Goal: Find specific page/section: Find specific page/section

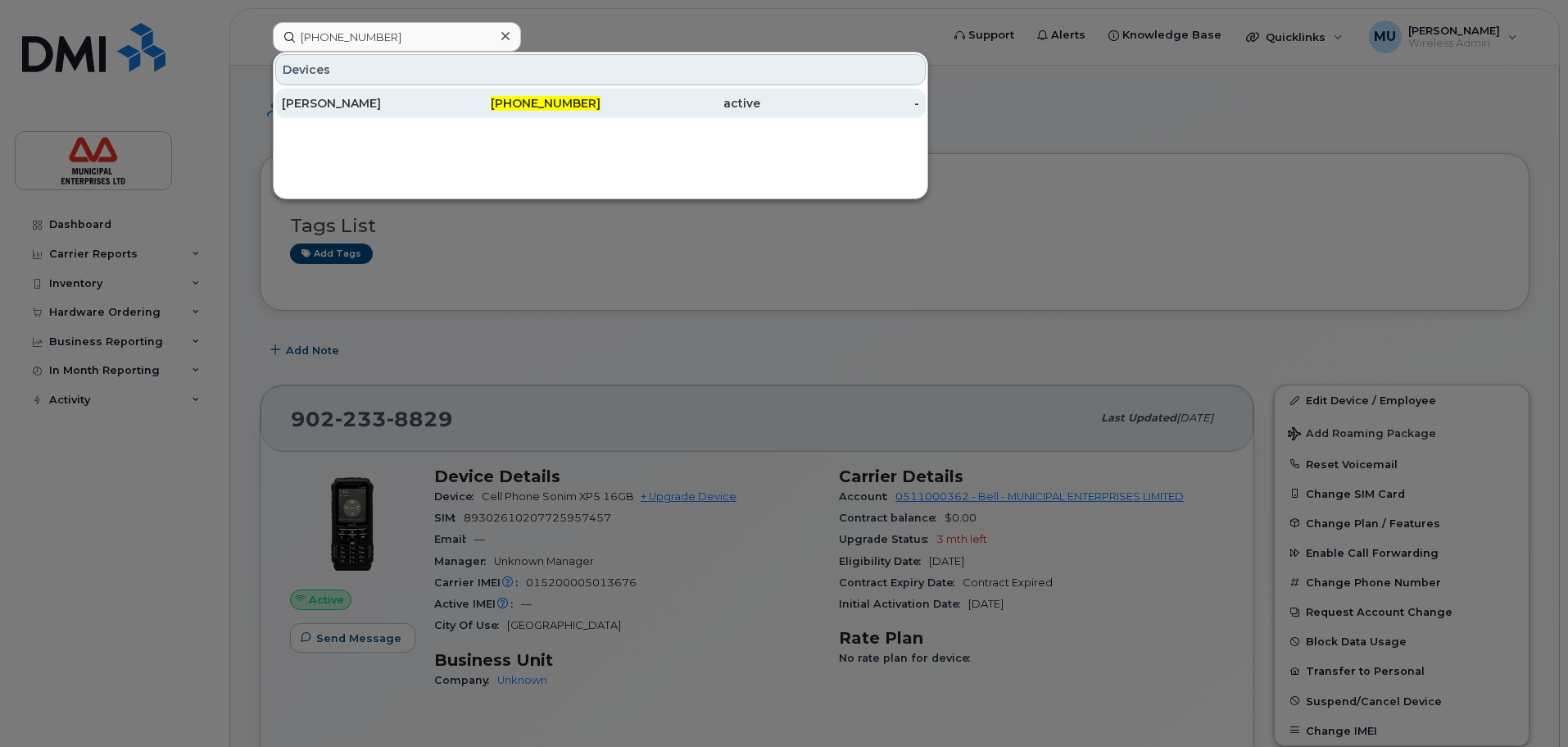
type input "902-476-5861"
click at [356, 109] on div "Richard Dappolonios" at bounding box center [362, 103] width 160 height 29
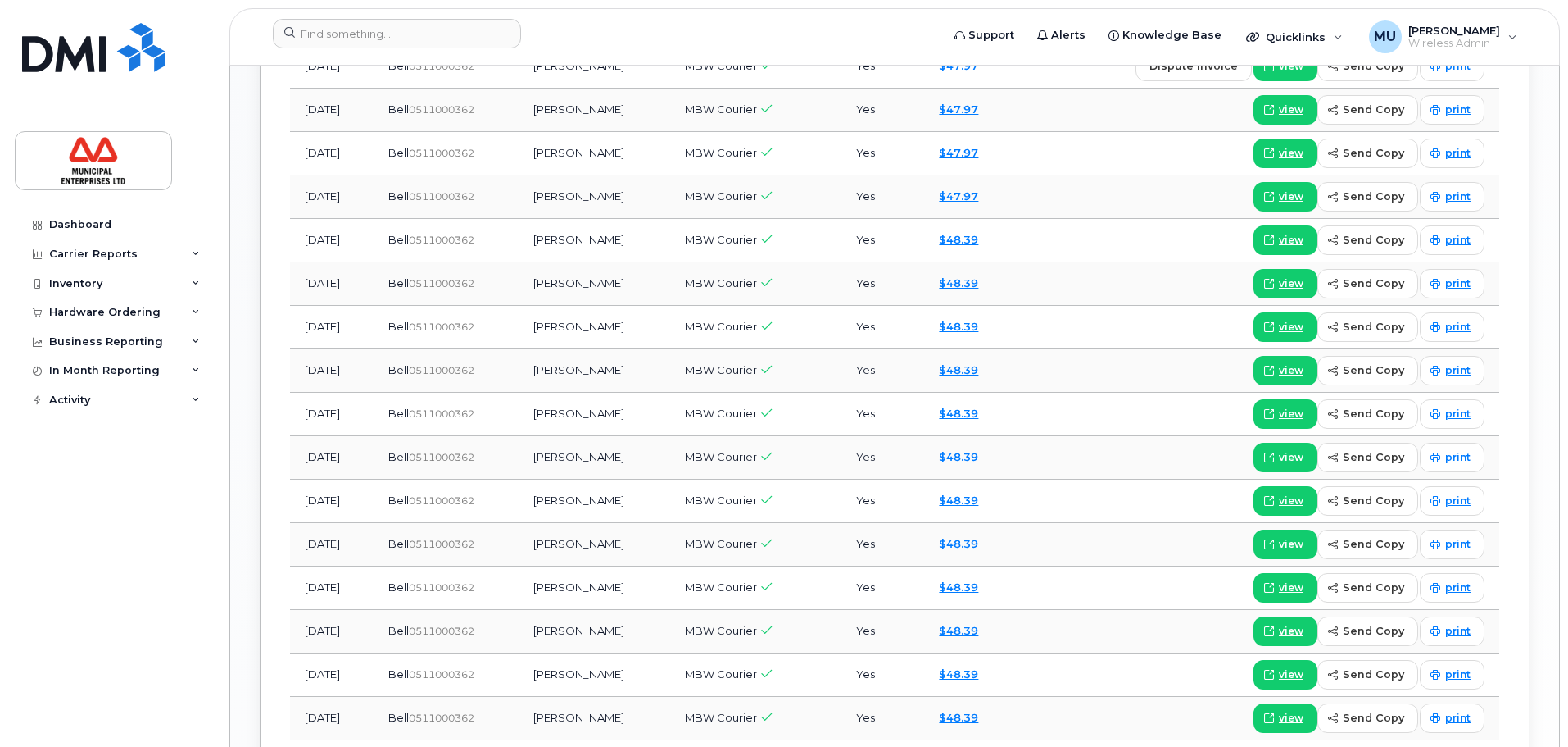
scroll to position [1709, 0]
click at [351, 15] on header "Support Alerts Knowledge Base Quicklinks Suspend / Cancel Device Change SIM Car…" at bounding box center [895, 37] width 1331 height 57
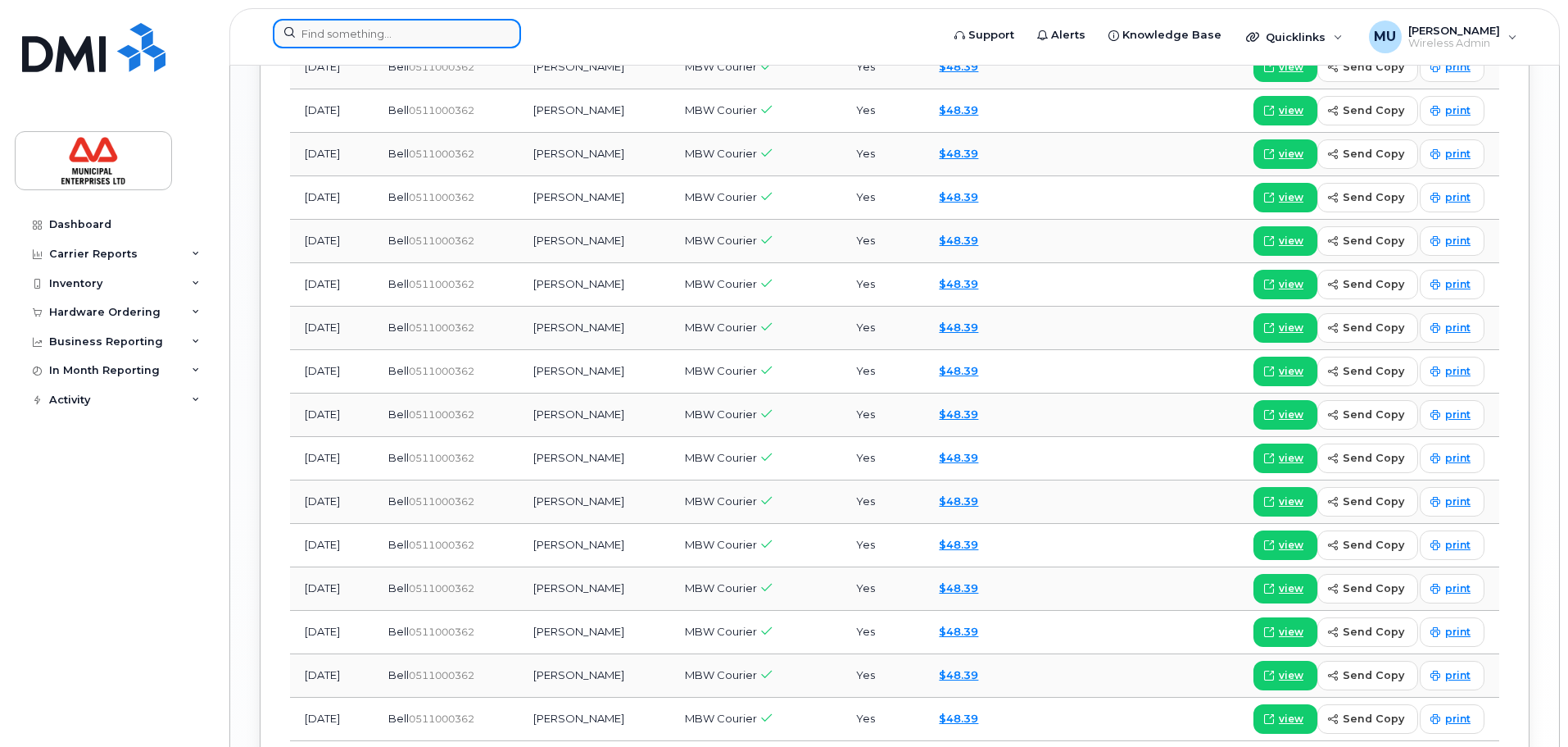
click at [350, 24] on input at bounding box center [397, 33] width 248 height 29
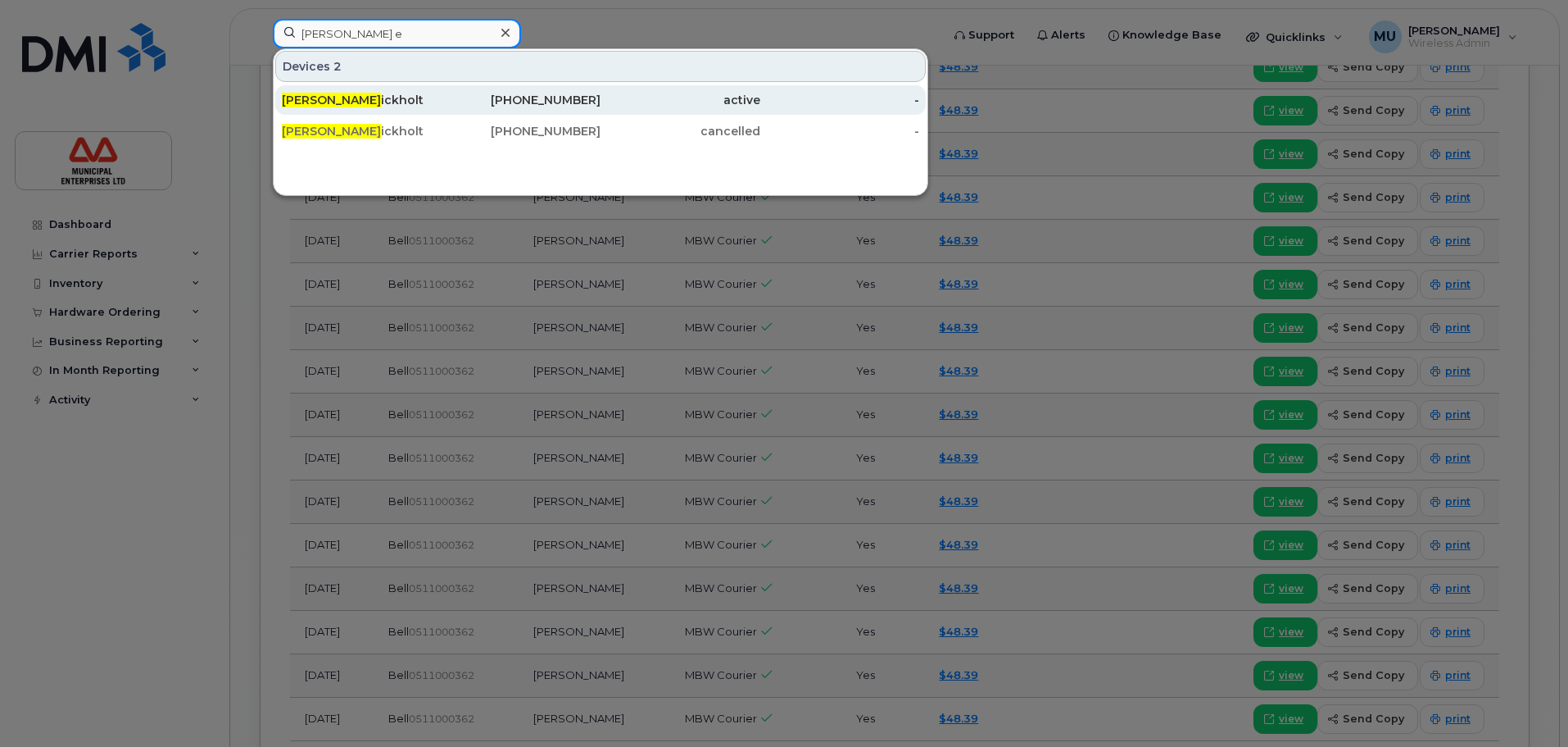
type input "billy e"
click at [339, 101] on div "Billy E ickholt" at bounding box center [362, 100] width 160 height 16
click at [353, 94] on div "Billy E ickholt" at bounding box center [362, 100] width 160 height 16
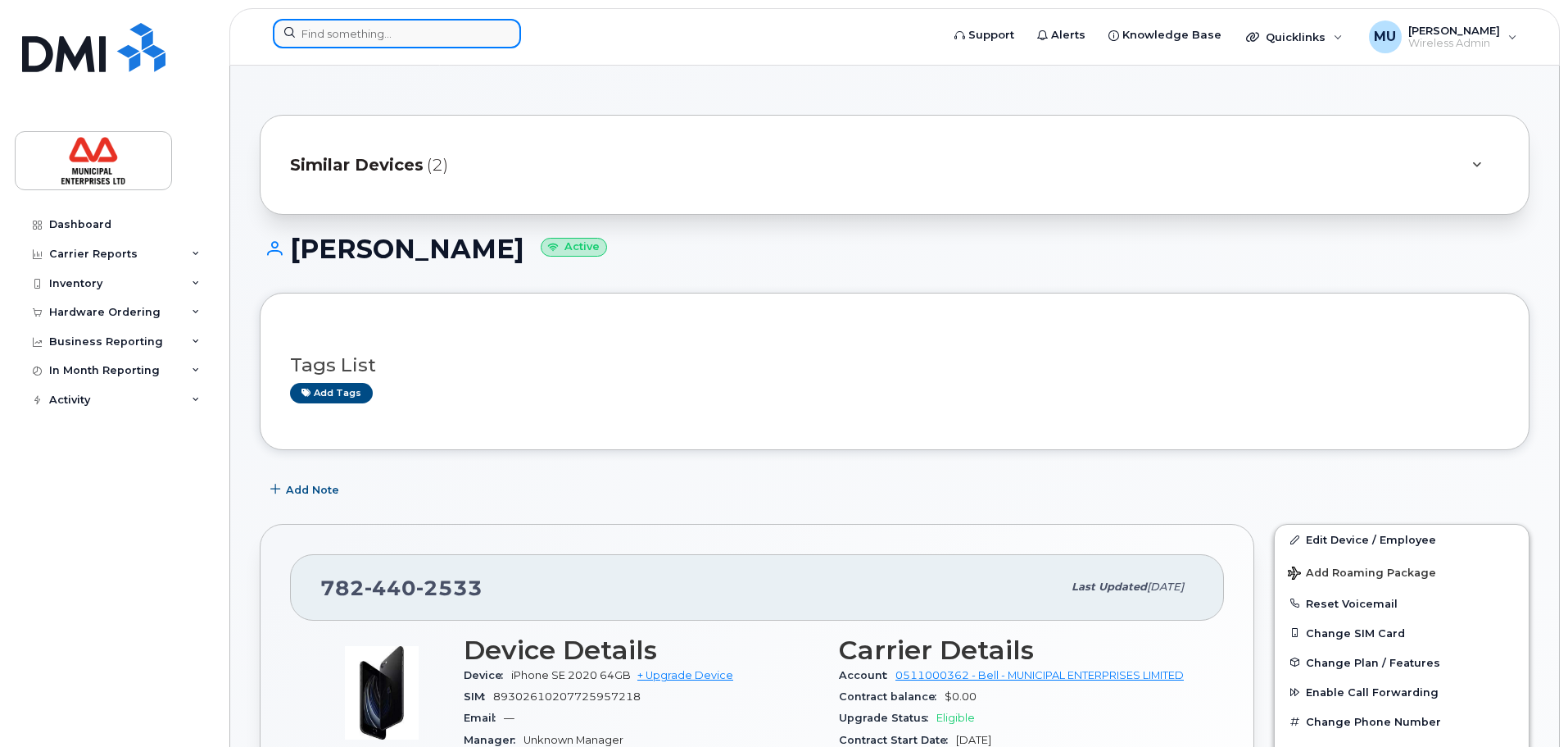
click at [421, 29] on input at bounding box center [397, 33] width 248 height 29
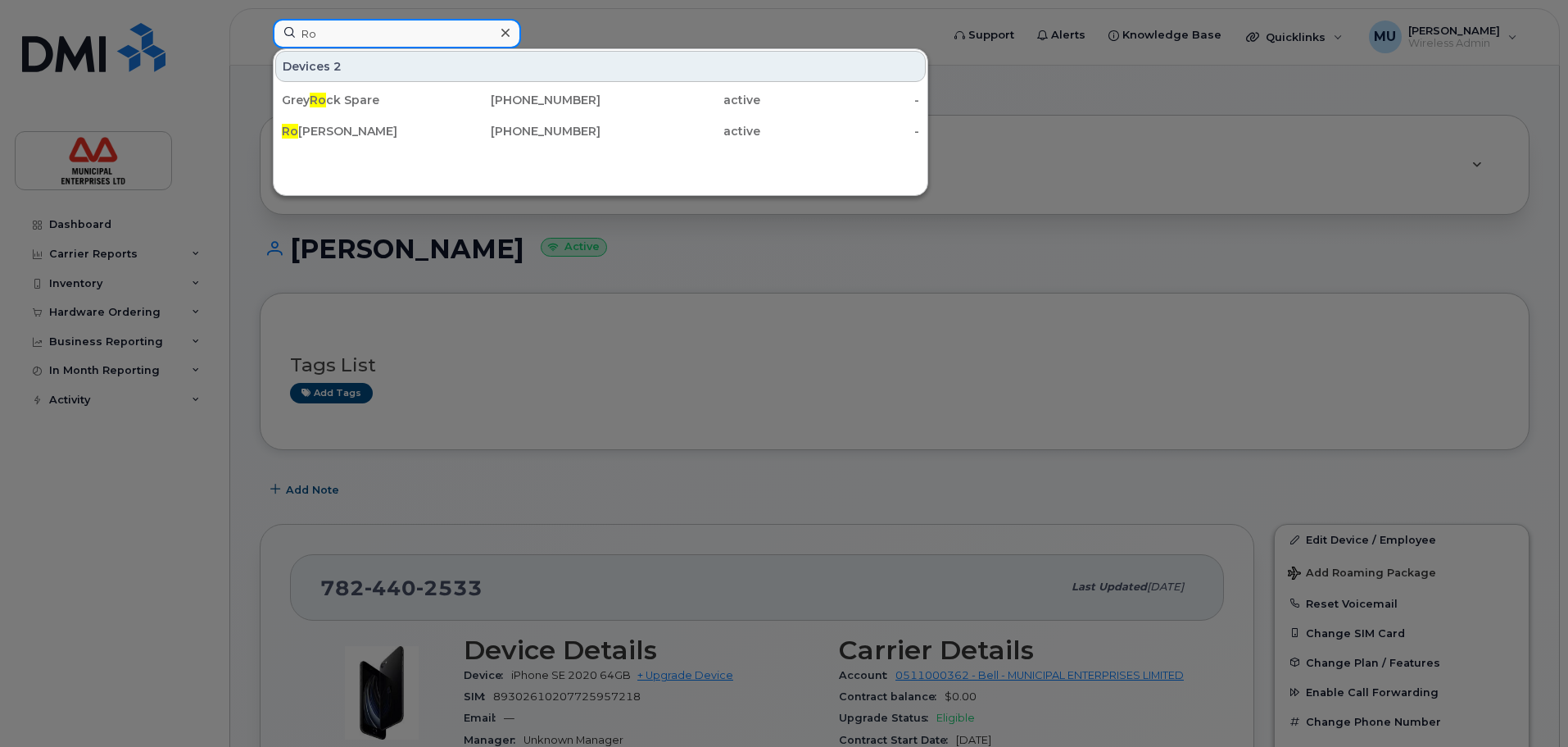
type input "R"
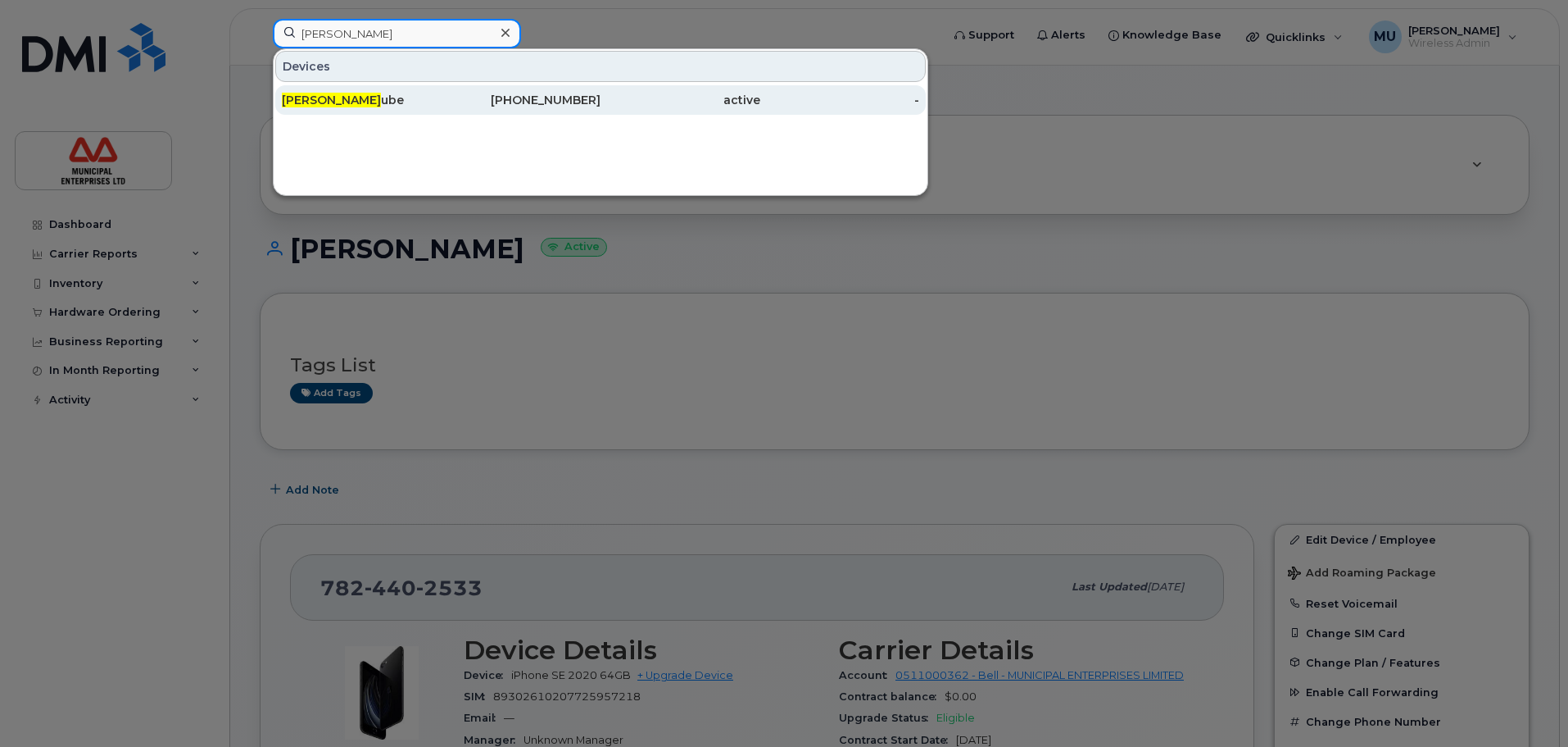
type input "Leo Ber"
click at [423, 91] on div "Leo Ber ube" at bounding box center [362, 100] width 160 height 29
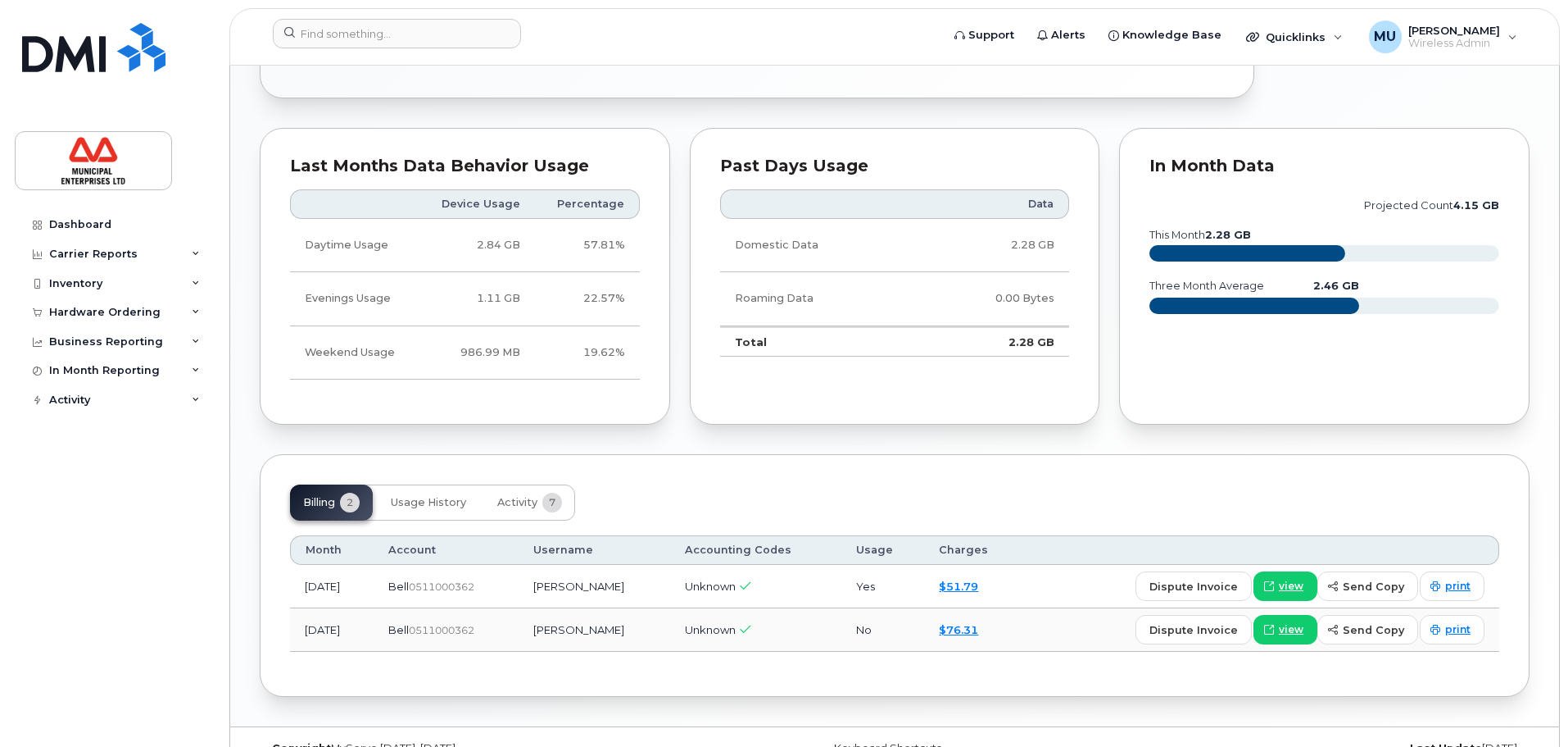
scroll to position [868, 0]
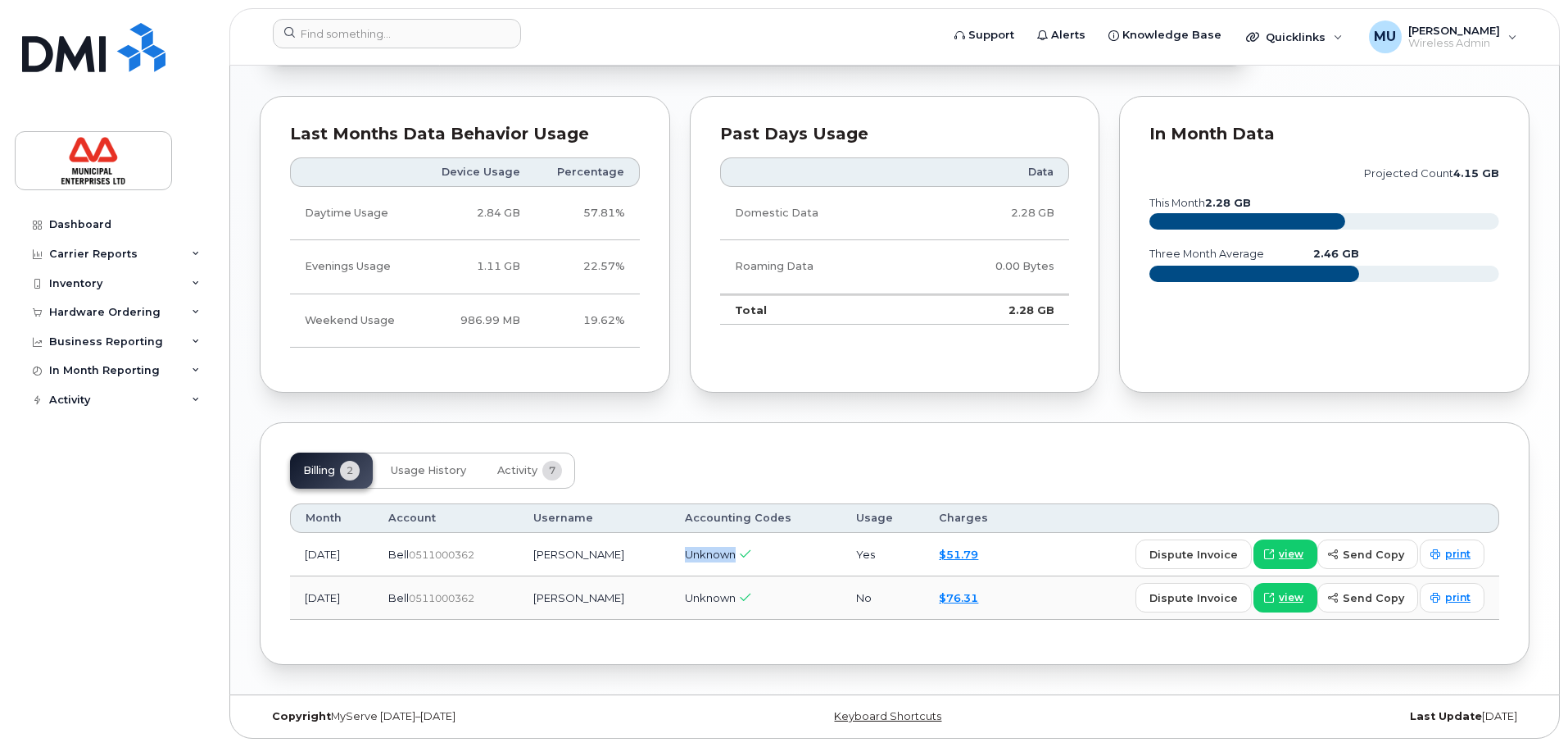
drag, startPoint x: 689, startPoint y: 558, endPoint x: 754, endPoint y: 564, distance: 65.3
click at [754, 564] on td "Unknown" at bounding box center [756, 554] width 171 height 43
click at [748, 569] on td "Unknown" at bounding box center [756, 554] width 171 height 43
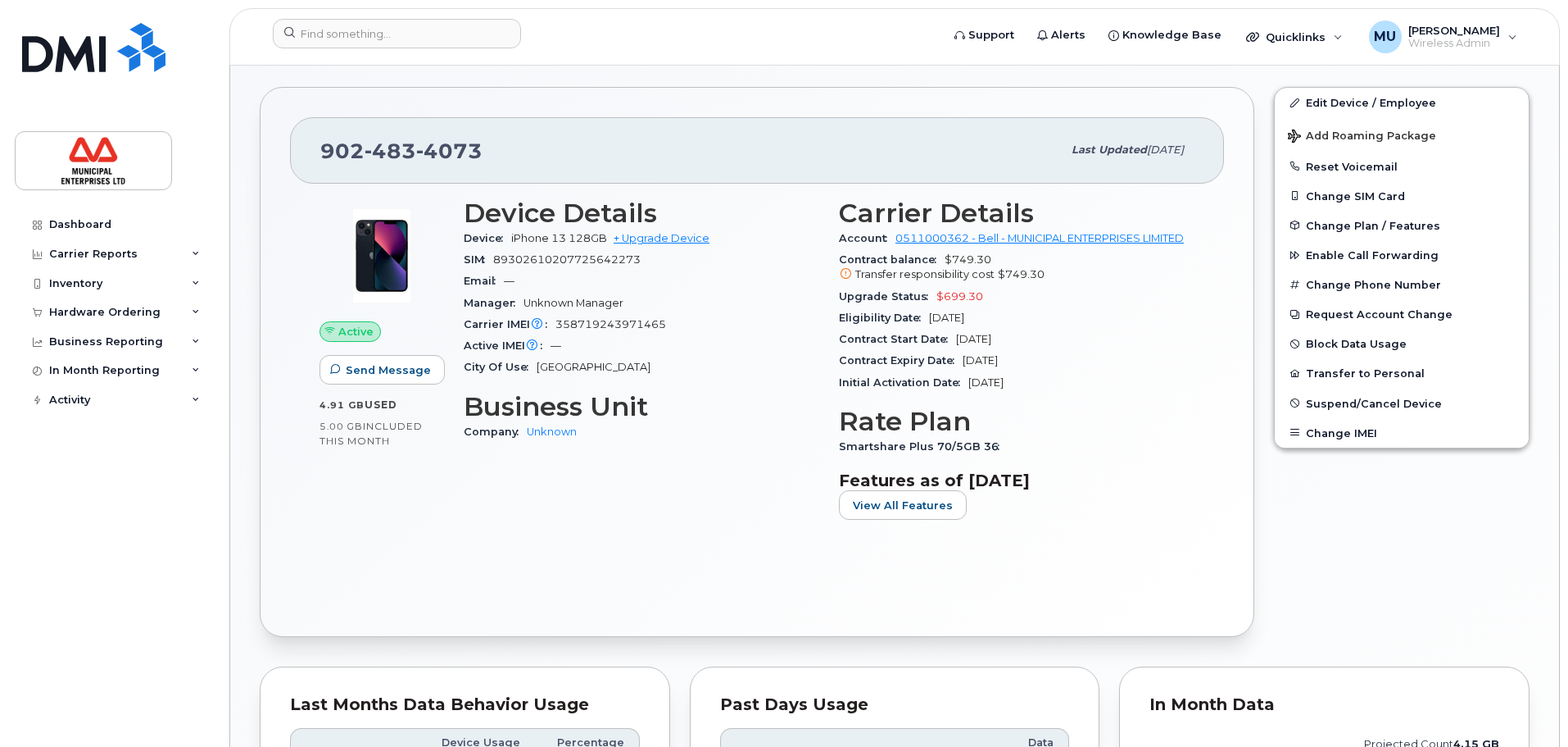
scroll to position [294, 0]
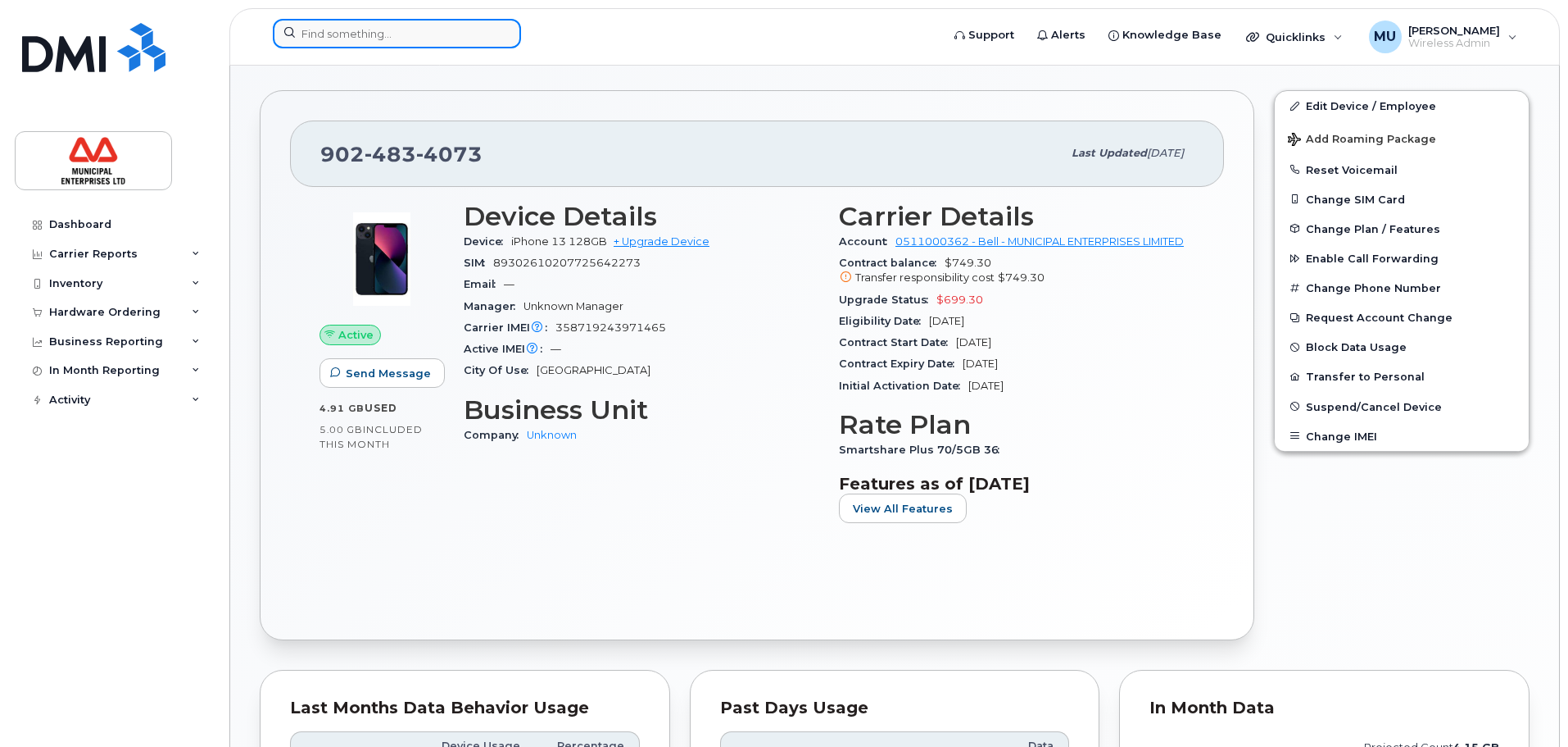
click at [413, 25] on input at bounding box center [397, 33] width 248 height 29
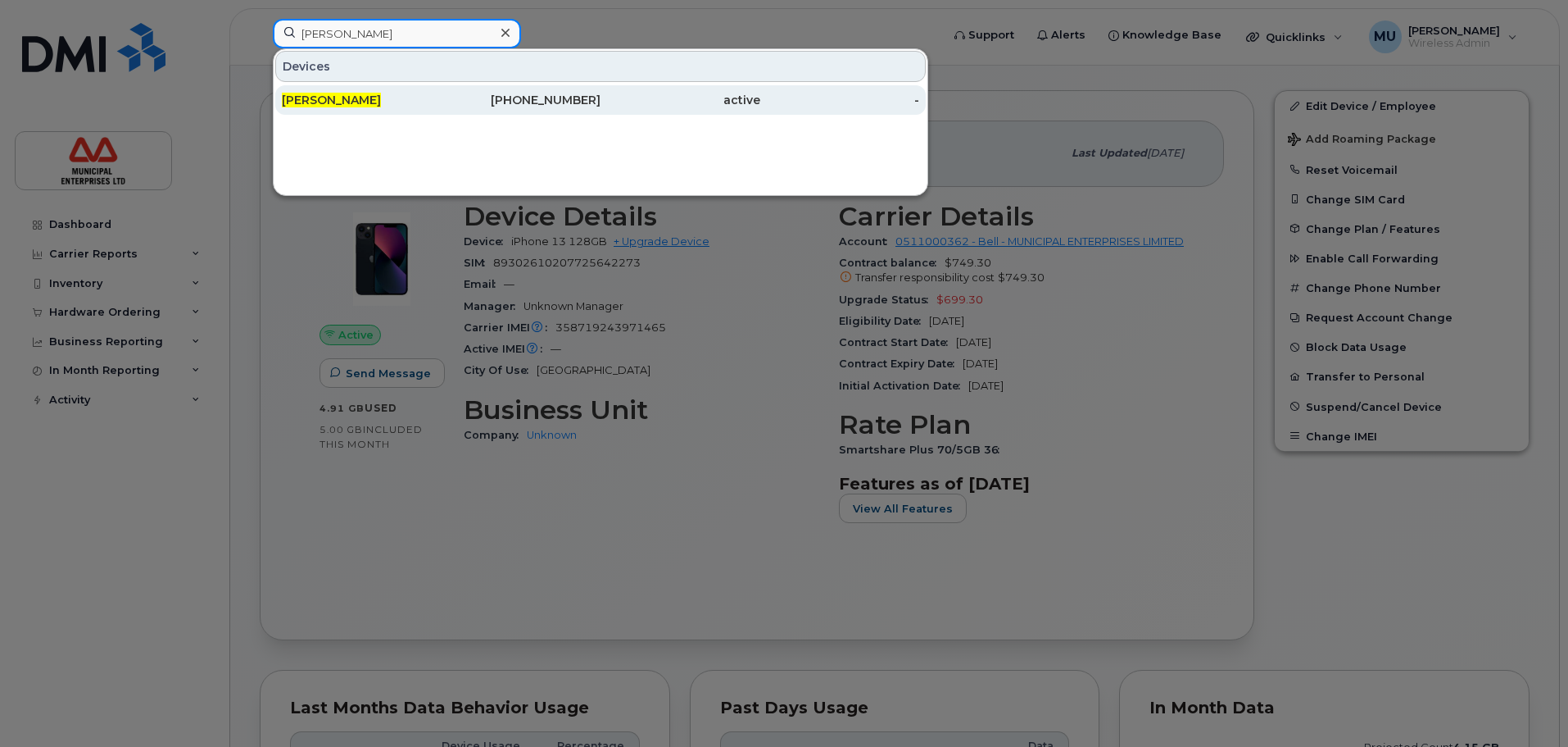
type input "john young"
click at [364, 87] on div "[PERSON_NAME]" at bounding box center [362, 100] width 160 height 29
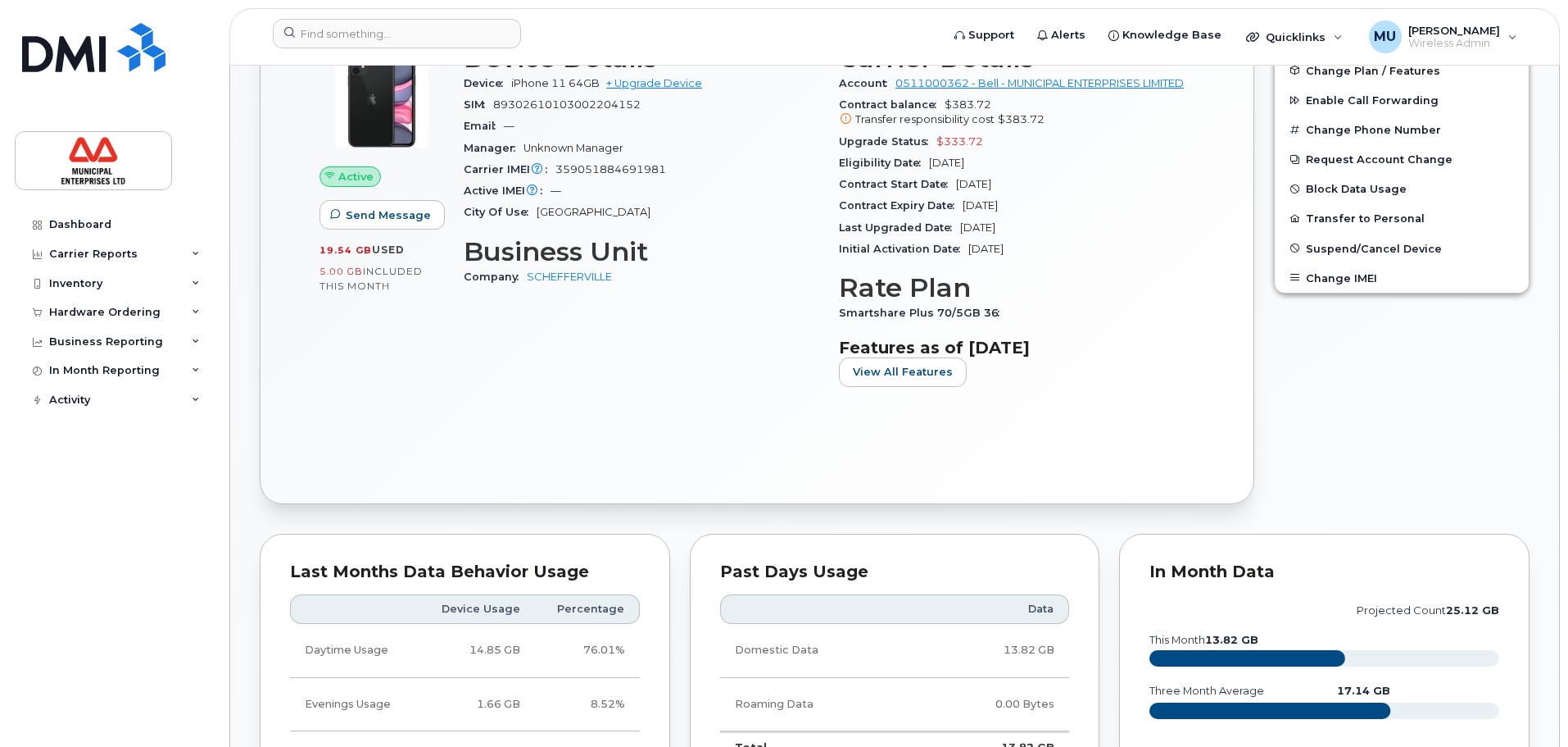
scroll to position [574, 0]
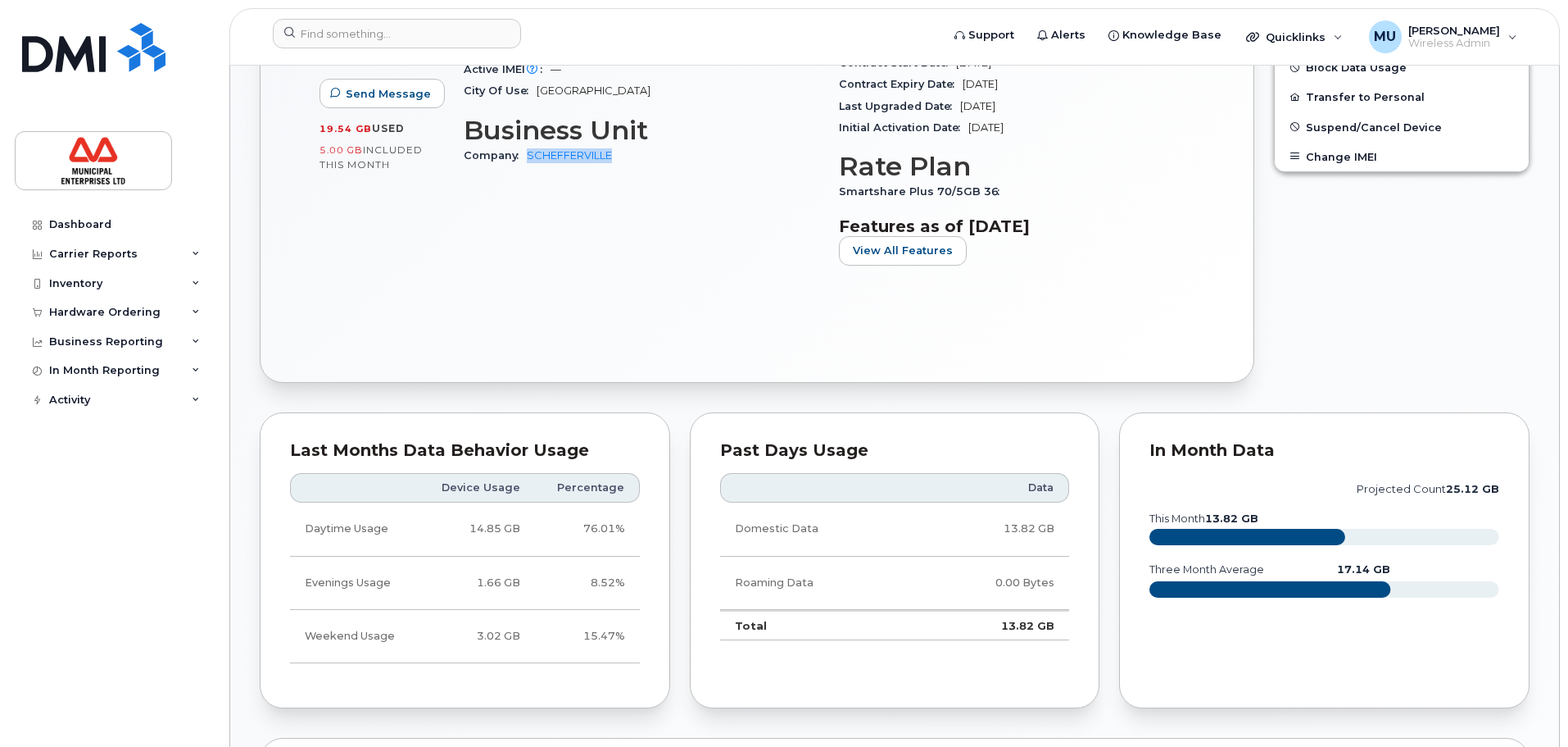
drag, startPoint x: 588, startPoint y: 158, endPoint x: 526, endPoint y: 165, distance: 62.4
click at [526, 165] on div "Company SCHEFFERVILLE" at bounding box center [641, 155] width 356 height 22
copy link "SCHEFFERVILLE"
